Goal: Task Accomplishment & Management: Complete application form

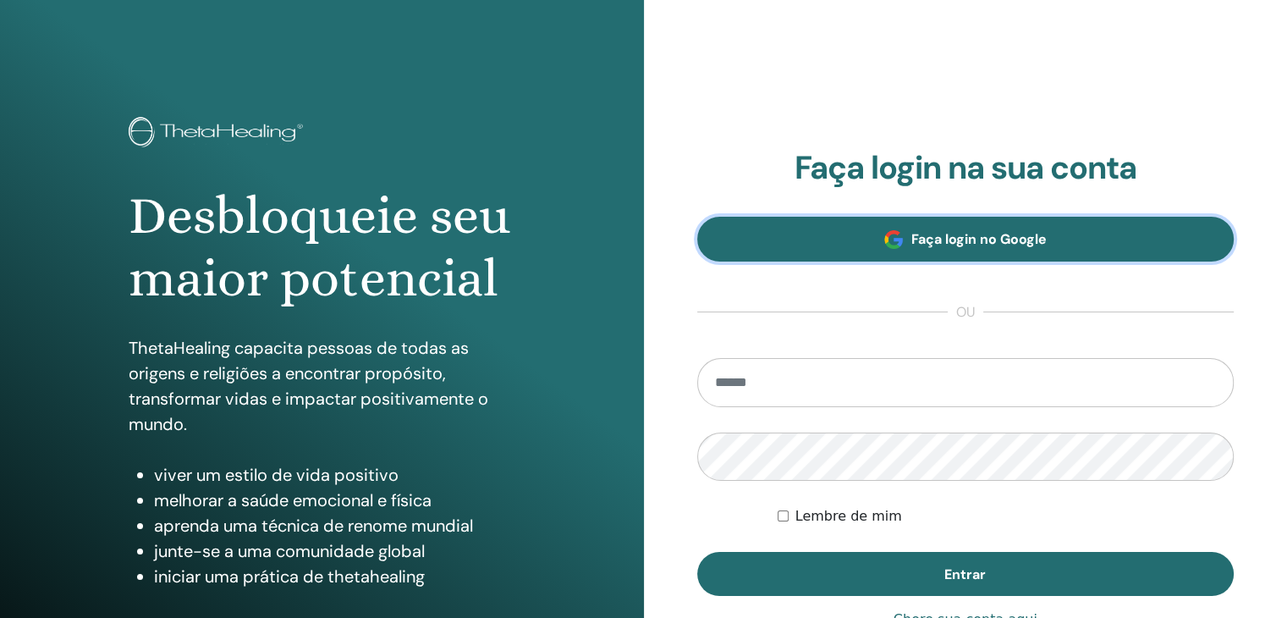
click at [730, 234] on link "Faça login no Google" at bounding box center [965, 239] width 537 height 45
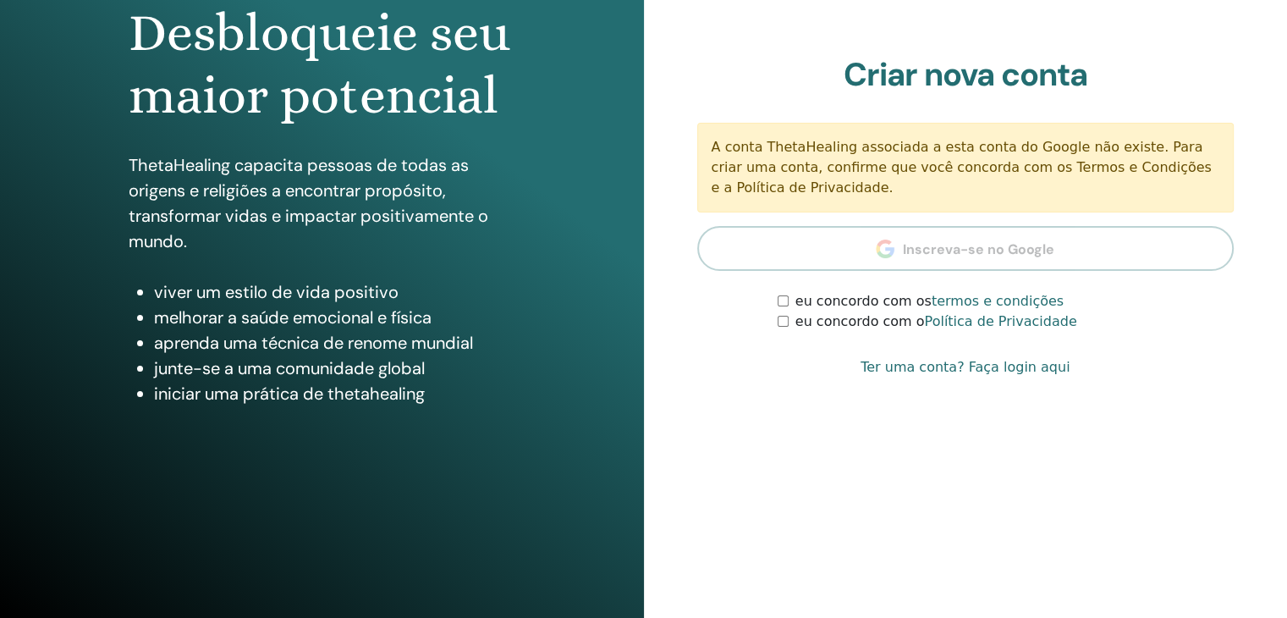
scroll to position [195, 0]
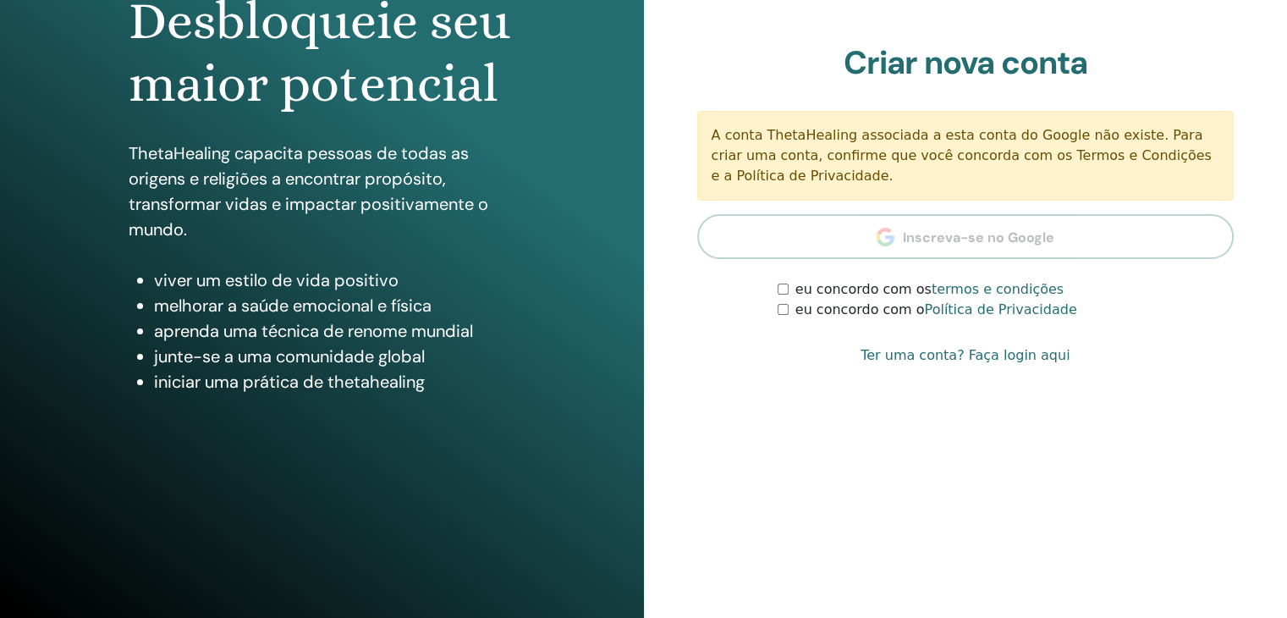
click at [998, 355] on font "Ter uma conta? Faça login aqui" at bounding box center [965, 355] width 209 height 16
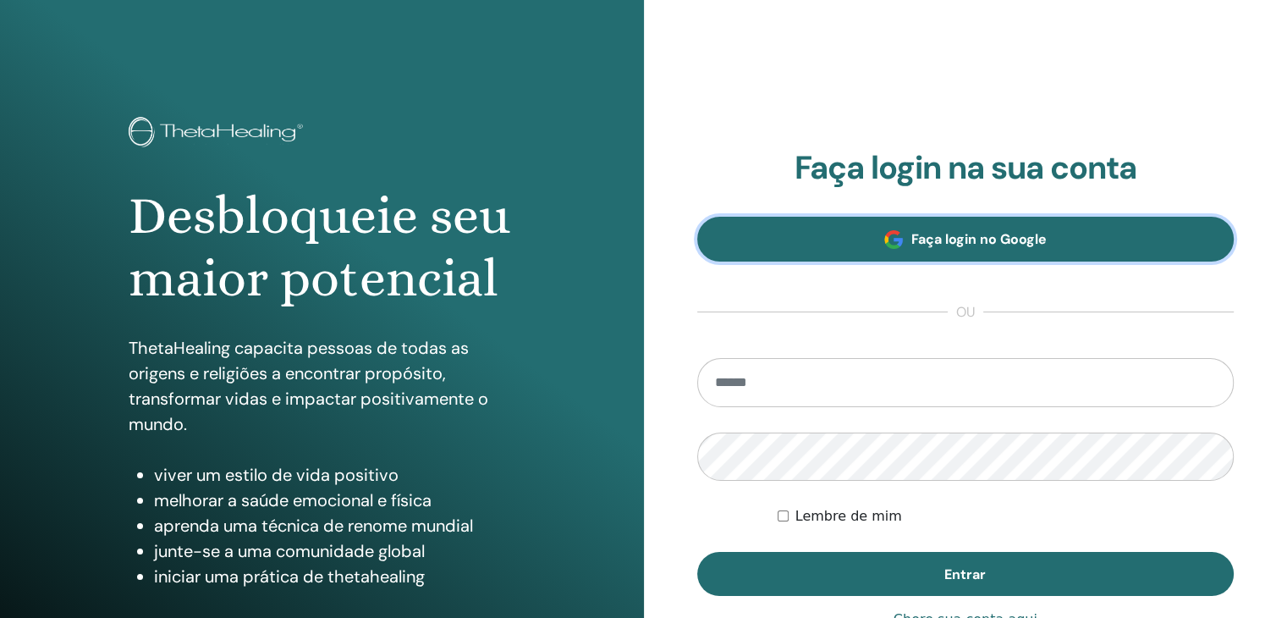
click at [930, 254] on link "Faça login no Google" at bounding box center [965, 239] width 537 height 45
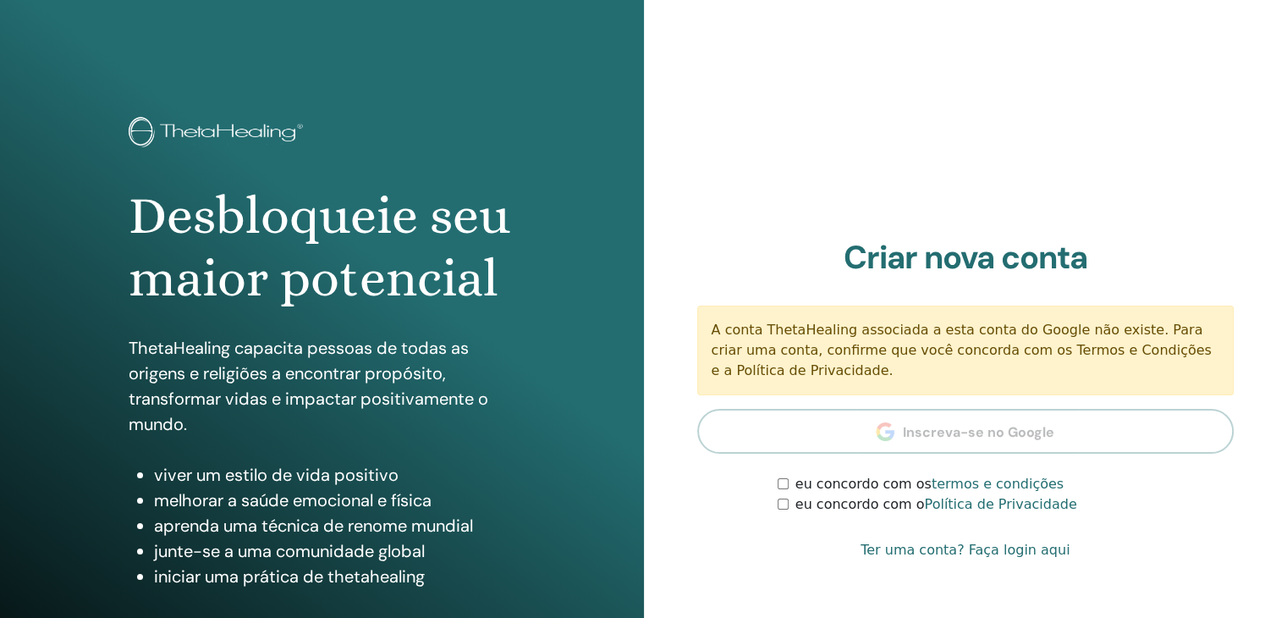
click at [785, 494] on div "eu concordo com o Política de Privacidade" at bounding box center [1006, 504] width 456 height 20
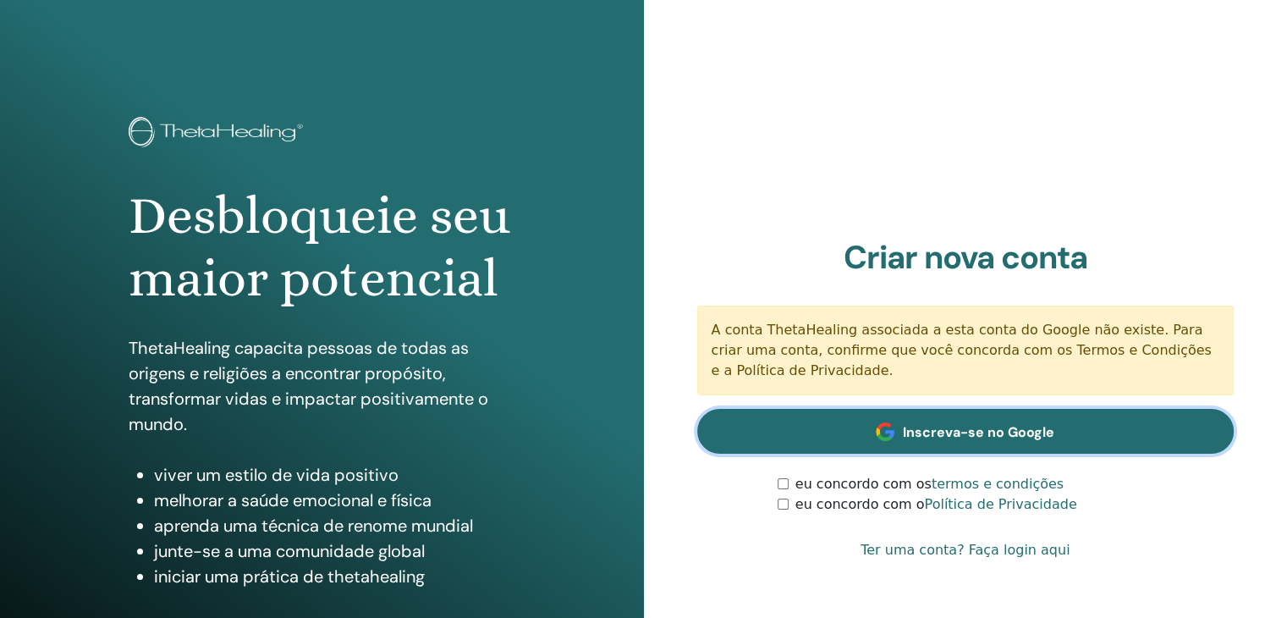
click at [877, 427] on link "Inscreva-se no Google" at bounding box center [965, 431] width 537 height 45
click at [886, 436] on span at bounding box center [885, 431] width 19 height 19
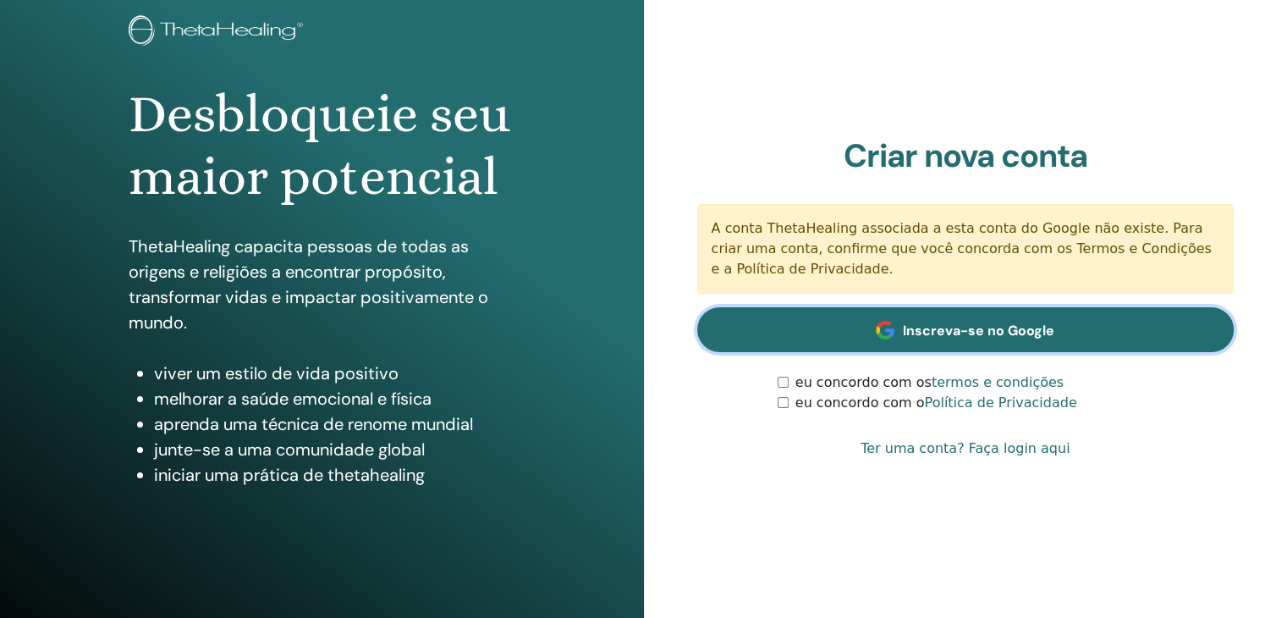
scroll to position [169, 0]
